Goal: Task Accomplishment & Management: Complete application form

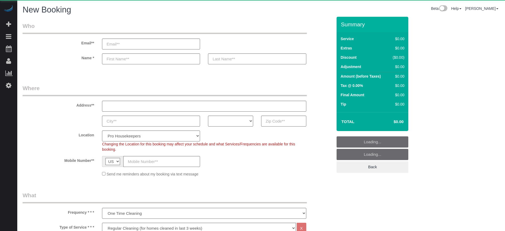
select select "4"
select select "number:9"
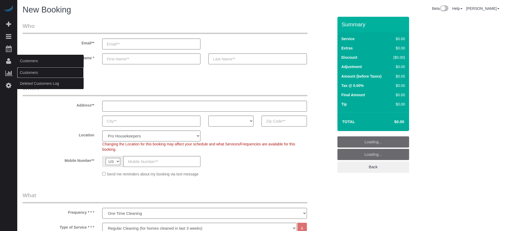
click at [24, 70] on link "Customers" at bounding box center [50, 72] width 66 height 11
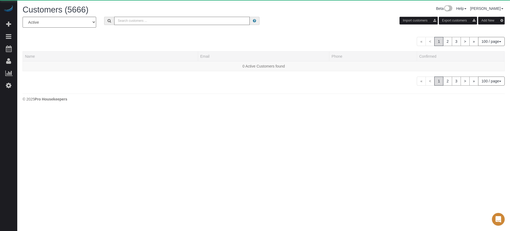
click at [172, 22] on input "text" at bounding box center [181, 21] width 135 height 8
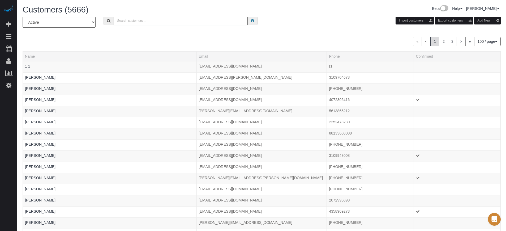
paste input "monameryman26@gmail.com"
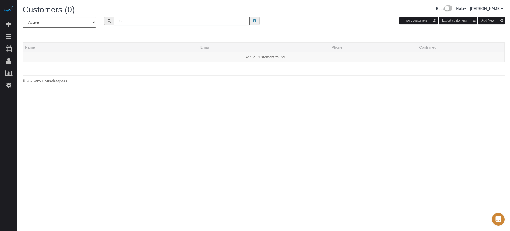
type input "m"
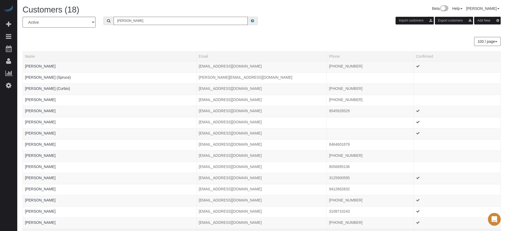
type input "heather"
drag, startPoint x: 2, startPoint y: 105, endPoint x: 88, endPoint y: 47, distance: 103.6
click at [2, 105] on div "Beta Add Booking Bookings Active Bookings Cancelled Bookings Quote Inquiries Do…" at bounding box center [8, 115] width 17 height 231
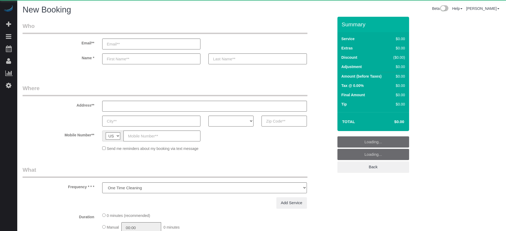
select select "number:9"
select select "object:1201"
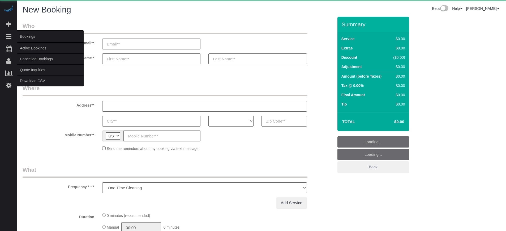
select select "4"
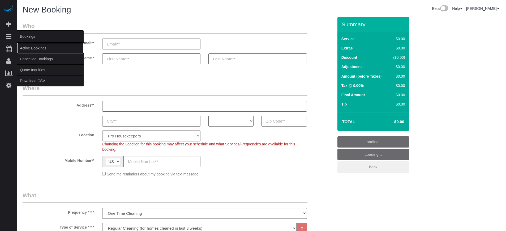
click at [30, 46] on link "Active Bookings" at bounding box center [50, 48] width 66 height 11
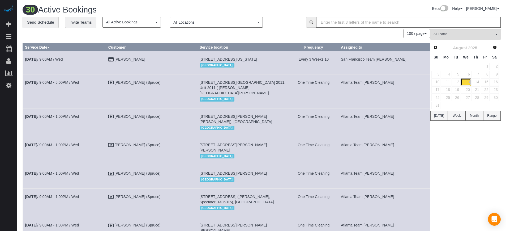
click at [466, 82] on link "13" at bounding box center [466, 81] width 10 height 7
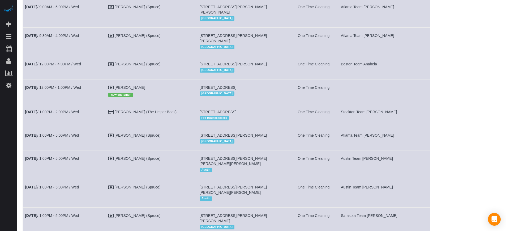
scroll to position [697, 0]
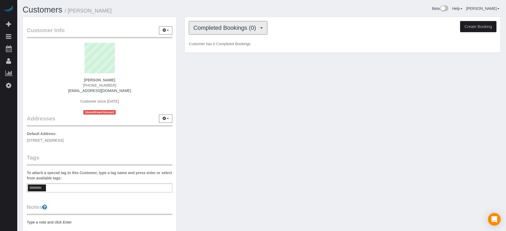
click at [222, 27] on span "Completed Bookings (0)" at bounding box center [225, 27] width 65 height 7
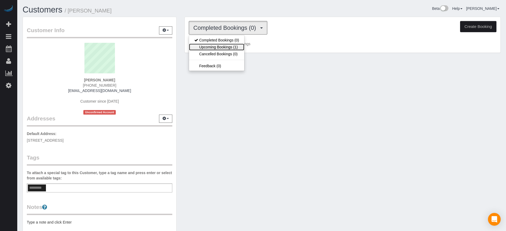
click at [226, 46] on link "Upcoming Bookings (1)" at bounding box center [216, 47] width 55 height 7
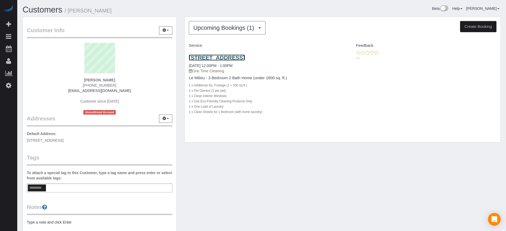
click at [220, 61] on link "[STREET_ADDRESS]" at bounding box center [217, 57] width 56 height 6
click at [480, 26] on button "Create Booking" at bounding box center [478, 26] width 36 height 11
select select "CA"
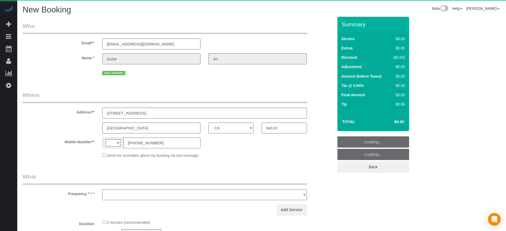
select select "string:US"
select select "object:1242"
select select "number:9"
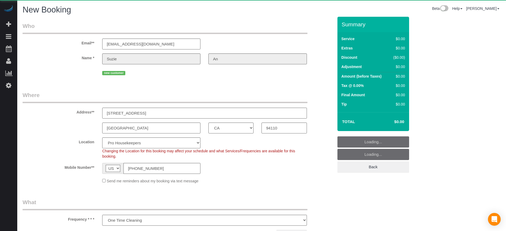
select select "4"
select select "5"
select select "object:1378"
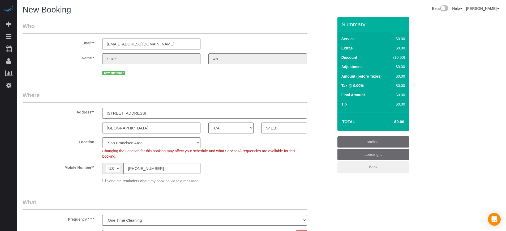
select select "204"
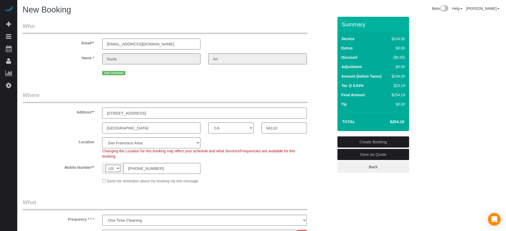
drag, startPoint x: 138, startPoint y: 114, endPoint x: 98, endPoint y: 112, distance: 40.1
click at [98, 112] on div "Address** 180 Liberty Street, Apt/Suite" at bounding box center [178, 104] width 319 height 27
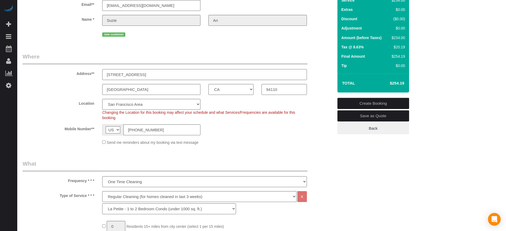
scroll to position [133, 0]
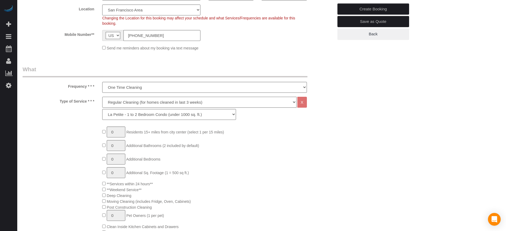
click at [125, 102] on select "Deep Cleaning (for homes that have not been cleaned in 3+ weeks) Spruce Regular…" at bounding box center [199, 102] width 194 height 11
select select "5"
click at [102, 97] on select "Deep Cleaning (for homes that have not been cleaned in 3+ weeks) Spruce Regular…" at bounding box center [199, 102] width 194 height 11
click at [125, 116] on select "La Petite - 1 to 2 Bedroom Condo (under 1000 sq. ft.) La Petite II - 2 Bedroom …" at bounding box center [169, 114] width 134 height 11
select select "212"
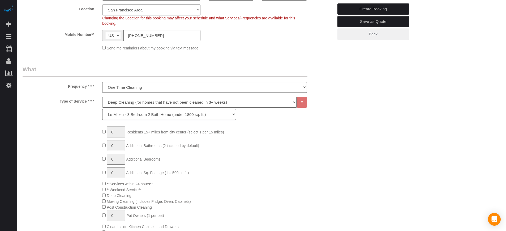
click at [102, 109] on select "La Petite - 1 to 2 Bedroom Condo (under 1000 sq. ft.) La Petite II - 2 Bedroom …" at bounding box center [169, 114] width 134 height 11
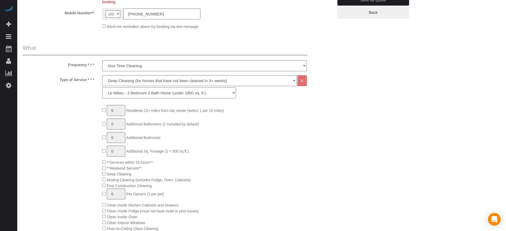
scroll to position [166, 0]
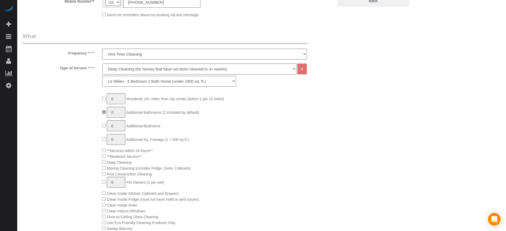
type input "1"
click at [116, 139] on input "1" at bounding box center [116, 139] width 19 height 11
type input "2"
click at [253, 135] on div "0 Residents 15+ miles from city center (select 1 per 15 miles) 1 Additional Bat…" at bounding box center [217, 225] width 239 height 264
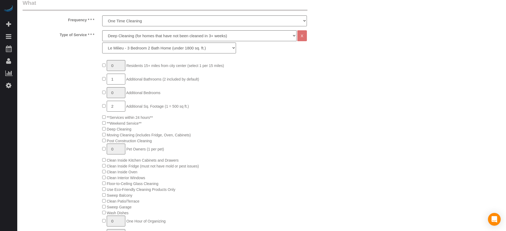
scroll to position [232, 0]
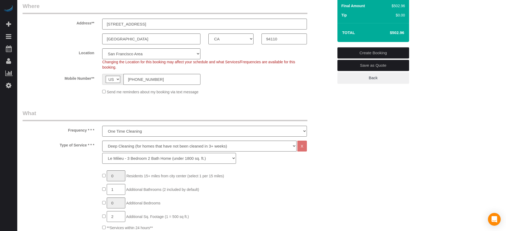
scroll to position [0, 0]
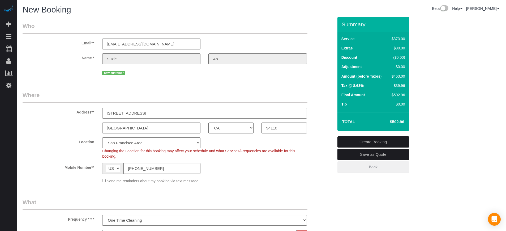
drag, startPoint x: 459, startPoint y: 115, endPoint x: 380, endPoint y: 127, distance: 79.8
click at [156, 165] on input "(347) 613-0339" at bounding box center [161, 168] width 77 height 11
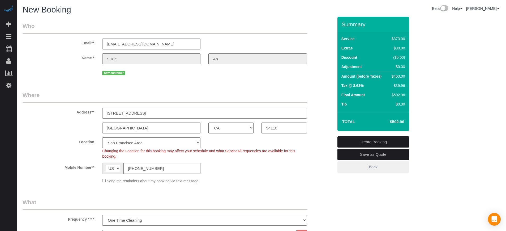
click at [38, 134] on fieldset "Where Address** 180 Liberty Street, Apt/Suite San Francisco AK AL AR AZ CA CO C…" at bounding box center [178, 139] width 311 height 96
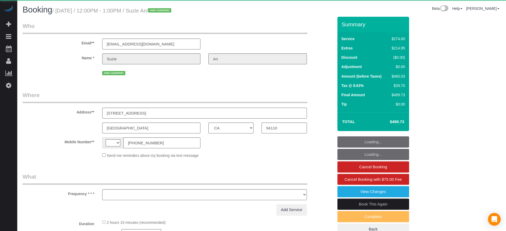
select select "CA"
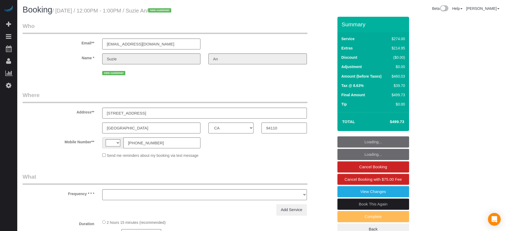
select select "string:[GEOGRAPHIC_DATA]"
select select "object:806"
select select "4"
select select "spot1"
select select "number:9"
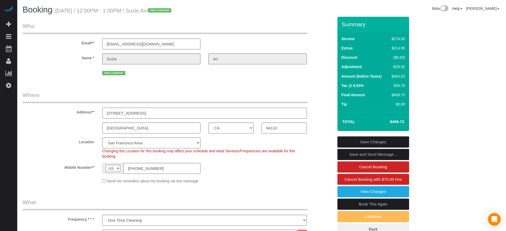
drag, startPoint x: 208, startPoint y: 114, endPoint x: 96, endPoint y: 115, distance: 112.9
click at [96, 115] on div "Address** 180 Liberty Street, Apt/Suite, San Francisco, CA 94110" at bounding box center [178, 104] width 319 height 27
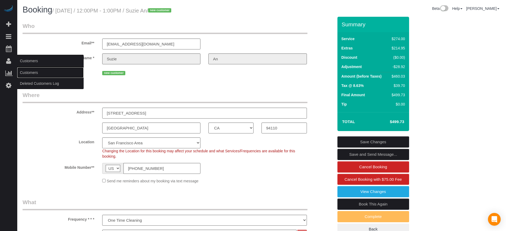
drag, startPoint x: 32, startPoint y: 71, endPoint x: 41, endPoint y: 71, distance: 9.0
click at [32, 71] on link "Customers" at bounding box center [50, 72] width 66 height 11
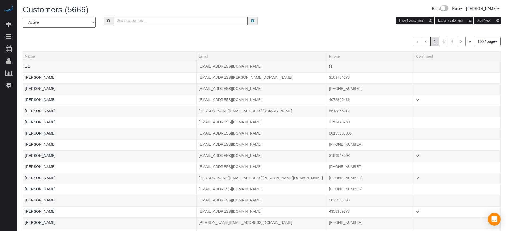
click at [104, 45] on div "« < 1 2 3 > » 100 / page 10 / page 20 / page 30 / page 40 / page 50 / page 100 …" at bounding box center [262, 41] width 478 height 9
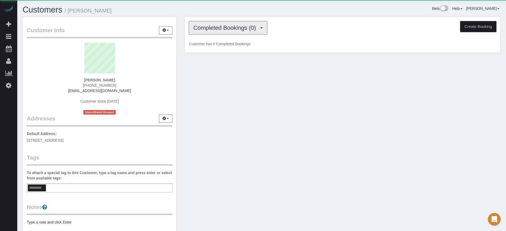
click at [219, 29] on span "Completed Bookings (0)" at bounding box center [225, 27] width 65 height 7
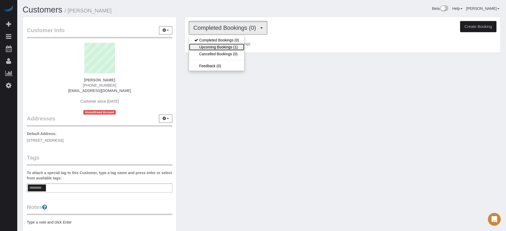
click at [219, 45] on link "Upcoming Bookings (1)" at bounding box center [216, 47] width 55 height 7
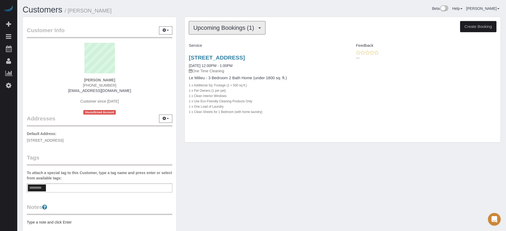
click at [209, 29] on span "Upcoming Bookings (1)" at bounding box center [224, 27] width 63 height 7
click at [208, 7] on h1 "Customers / Suzie An" at bounding box center [140, 9] width 235 height 9
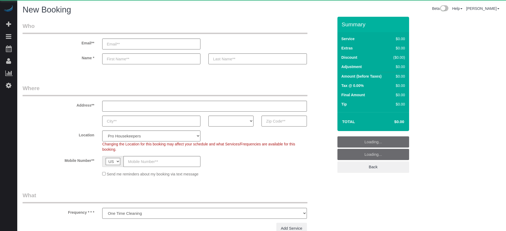
select select "number:9"
select select "4"
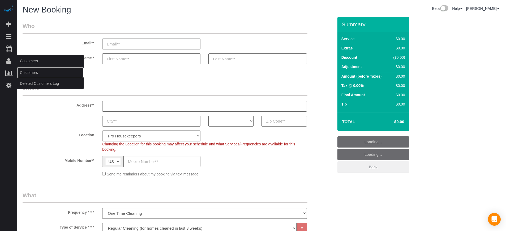
click at [24, 71] on link "Customers" at bounding box center [50, 72] width 66 height 11
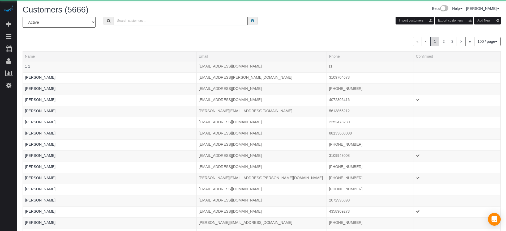
click at [124, 20] on input "text" at bounding box center [181, 21] width 134 height 8
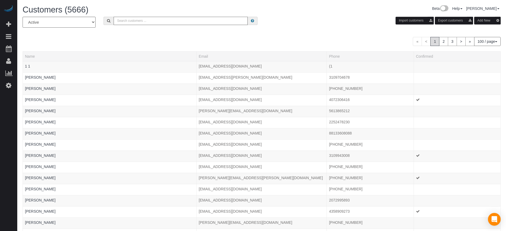
paste input "[PHONE_NUMBER]"
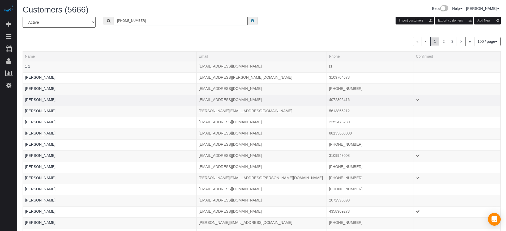
type input "[PHONE_NUMBER]"
